Goal: Find specific page/section: Find specific page/section

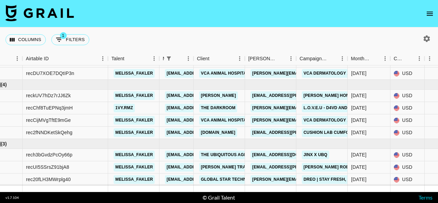
scroll to position [25, 0]
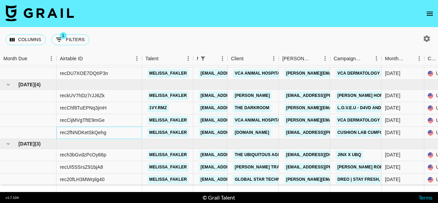
click at [113, 127] on div "rec2fNNDKetSkQehg" at bounding box center [98, 133] width 85 height 12
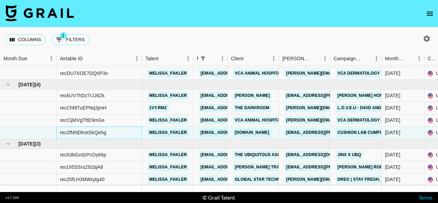
click at [113, 127] on div "rec2fNNDKetSkQehg" at bounding box center [98, 133] width 85 height 12
click at [44, 127] on div at bounding box center [28, 133] width 56 height 12
click at [74, 129] on div "rec2fNNDKetSkQehg" at bounding box center [83, 132] width 47 height 7
click at [79, 129] on div "rec2fNNDKetSkQehg" at bounding box center [83, 132] width 47 height 7
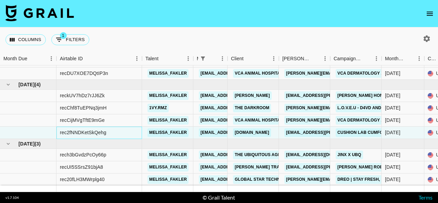
click at [79, 129] on div "rec2fNNDKetSkQehg" at bounding box center [83, 132] width 47 height 7
click at [46, 127] on div at bounding box center [28, 133] width 56 height 12
click at [400, 129] on div "[DATE]" at bounding box center [392, 132] width 15 height 7
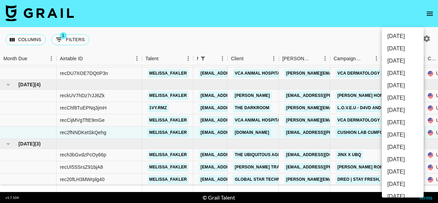
scroll to position [96, 0]
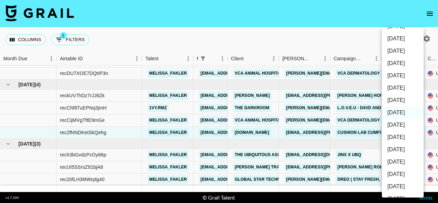
click at [408, 101] on li "[DATE]" at bounding box center [403, 100] width 42 height 12
type input "[DATE]"
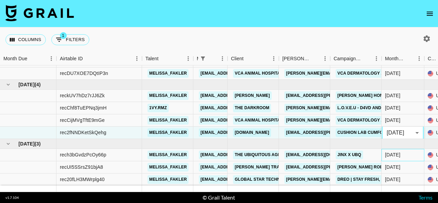
click at [409, 150] on div "[DATE]" at bounding box center [402, 155] width 43 height 12
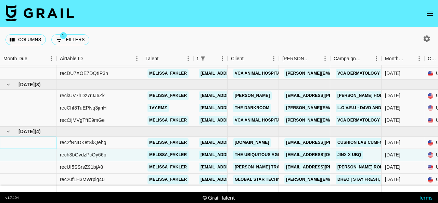
click at [27, 143] on div at bounding box center [28, 142] width 56 height 12
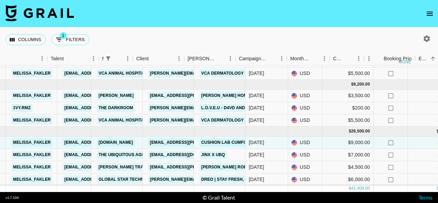
scroll to position [25, 80]
